Goal: Task Accomplishment & Management: Manage account settings

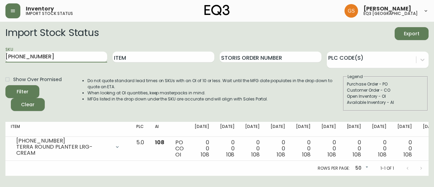
drag, startPoint x: 61, startPoint y: 59, endPoint x: 5, endPoint y: 57, distance: 55.9
click at [5, 57] on input "3140-9407-0" at bounding box center [56, 57] width 102 height 11
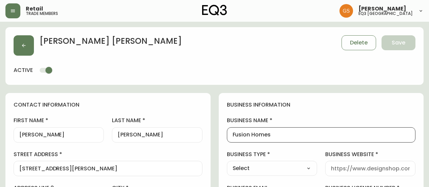
select select "ON"
select select "CA"
select select "CA_EN"
select select "Other"
select select "cjw10z96q005b6gs00r6w7pwt"
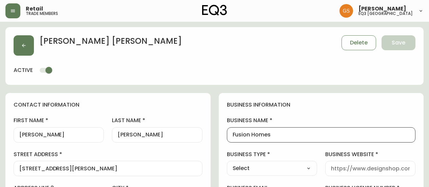
select select "false"
